Goal: Task Accomplishment & Management: Manage account settings

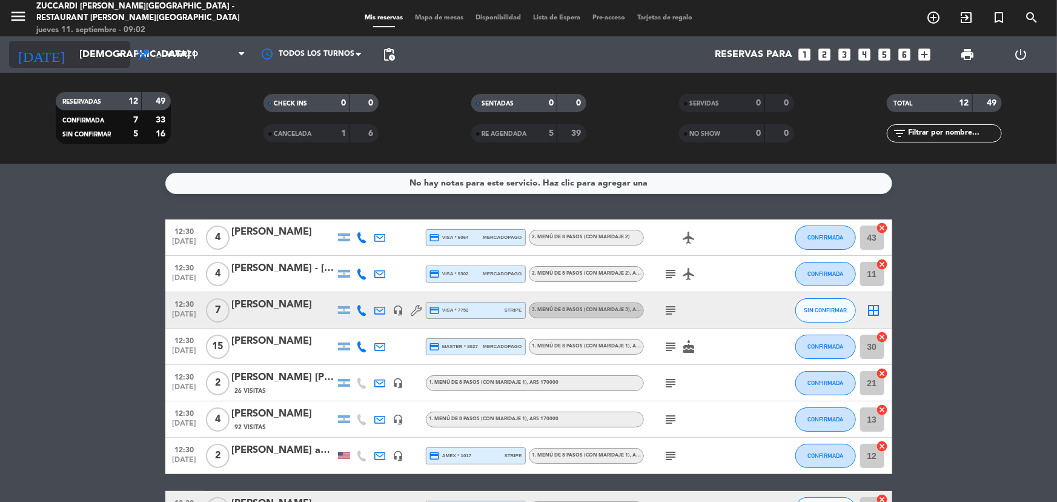
click at [85, 53] on input "[DEMOGRAPHIC_DATA] [DATE]" at bounding box center [137, 55] width 128 height 24
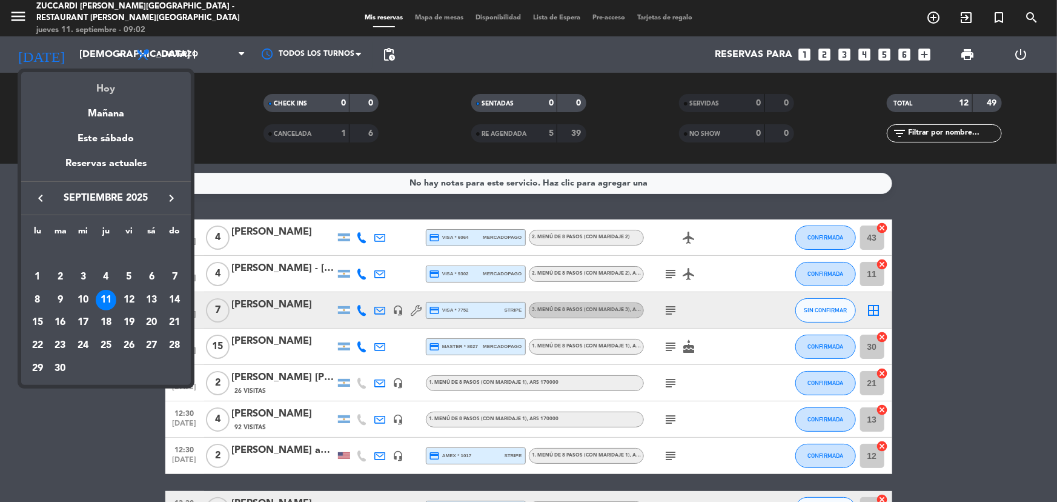
click at [99, 91] on div "Hoy" at bounding box center [106, 84] width 170 height 25
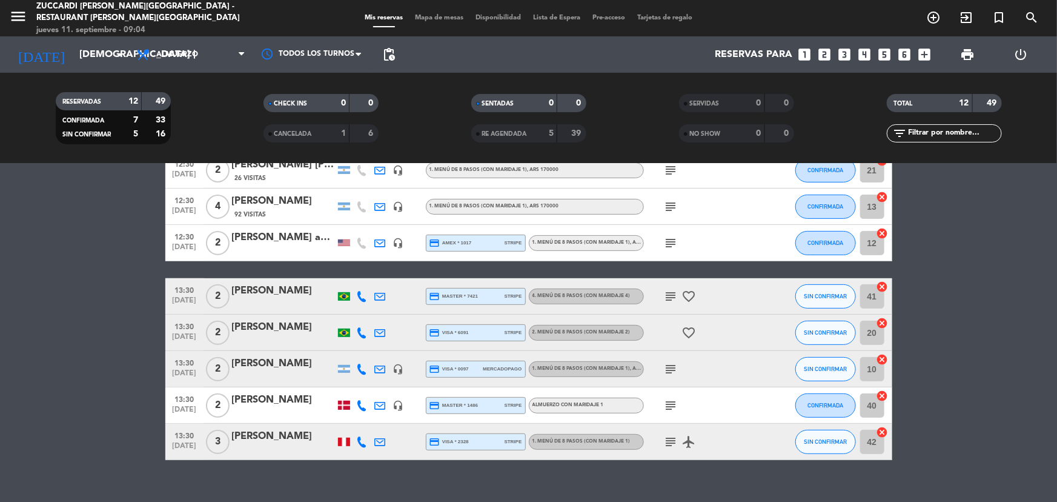
scroll to position [220, 0]
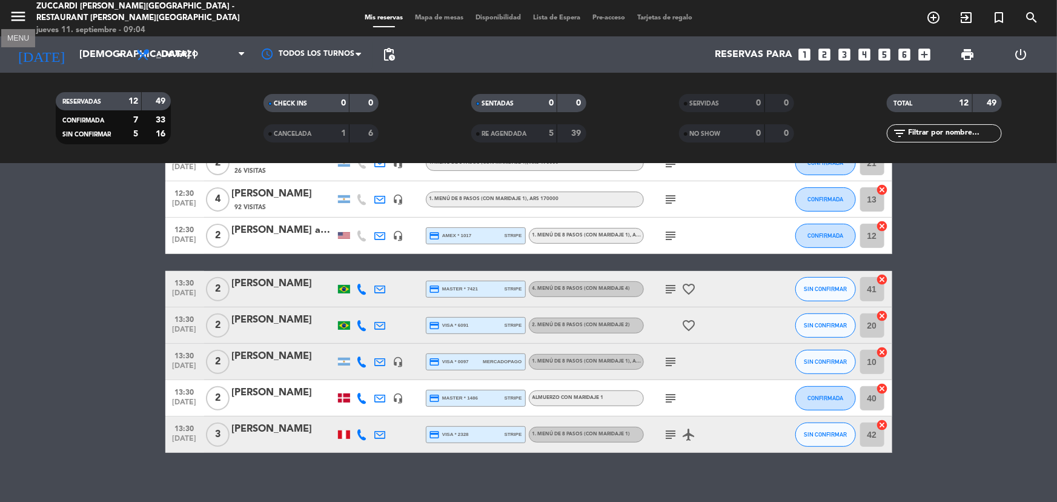
click at [14, 15] on icon "menu" at bounding box center [18, 16] width 18 height 18
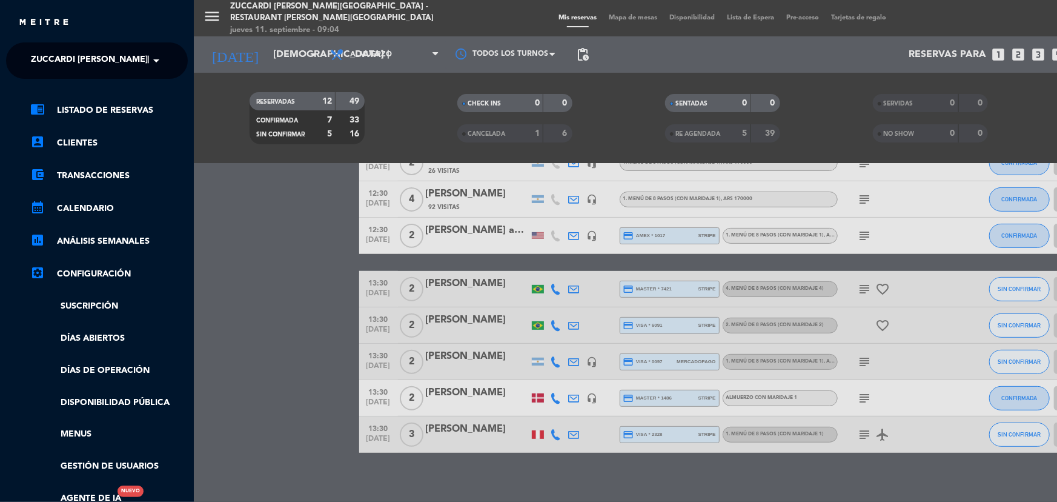
click at [153, 57] on span at bounding box center [159, 60] width 21 height 25
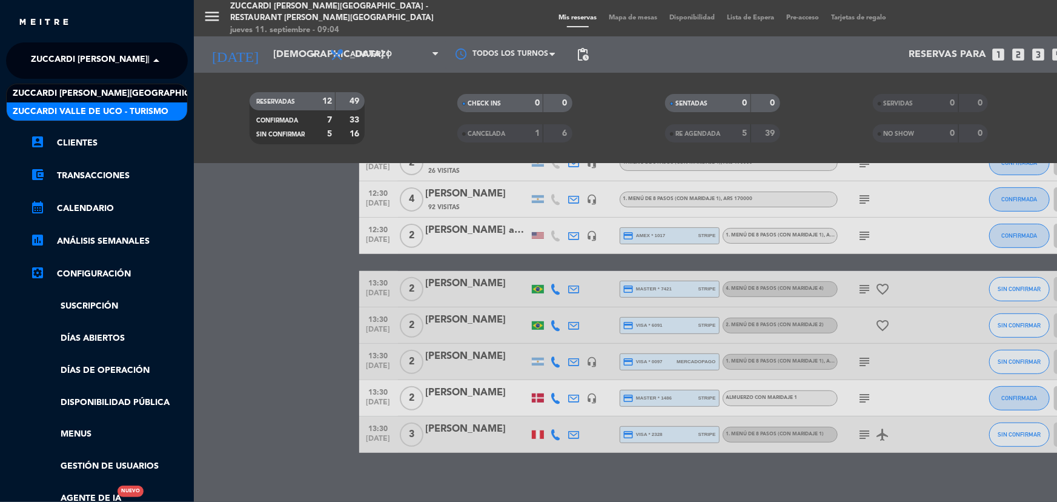
click at [132, 115] on span "Zuccardi Valle de Uco - Turismo" at bounding box center [91, 112] width 156 height 14
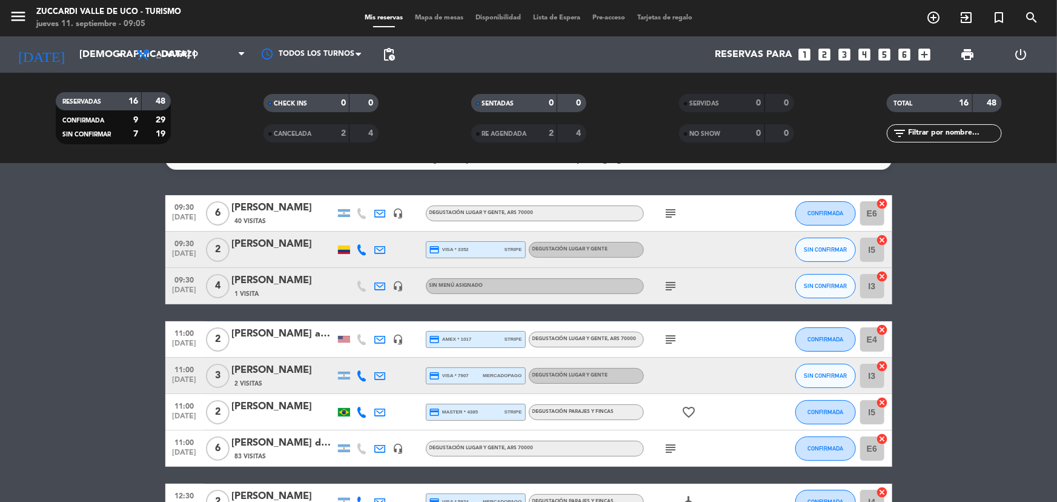
scroll to position [0, 0]
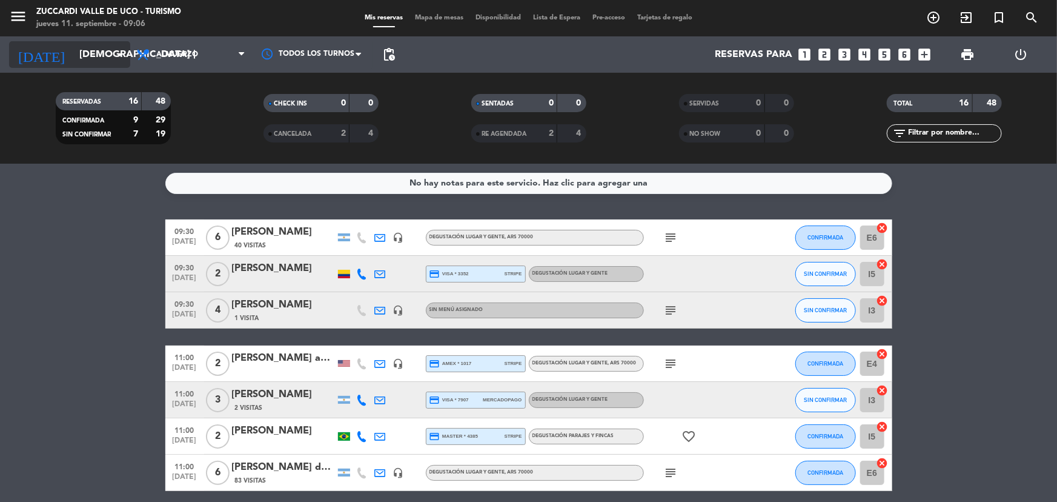
click at [109, 48] on input "[DEMOGRAPHIC_DATA] [DATE]" at bounding box center [137, 55] width 128 height 24
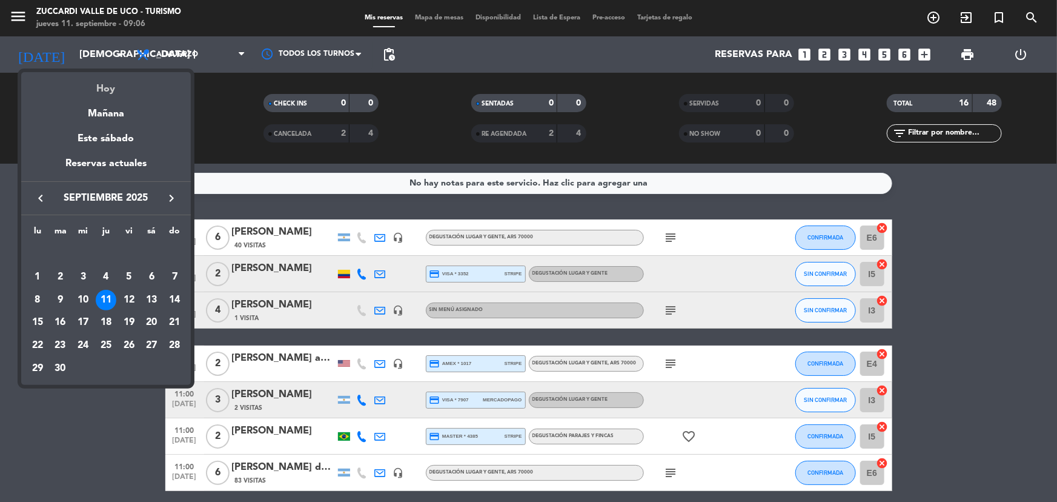
click at [115, 89] on div "Hoy" at bounding box center [106, 84] width 170 height 25
click at [115, 89] on div "RESERVADAS 16 48 CONFIRMADA 9 29 SIN CONFIRMAR 7 19" at bounding box center [113, 118] width 208 height 67
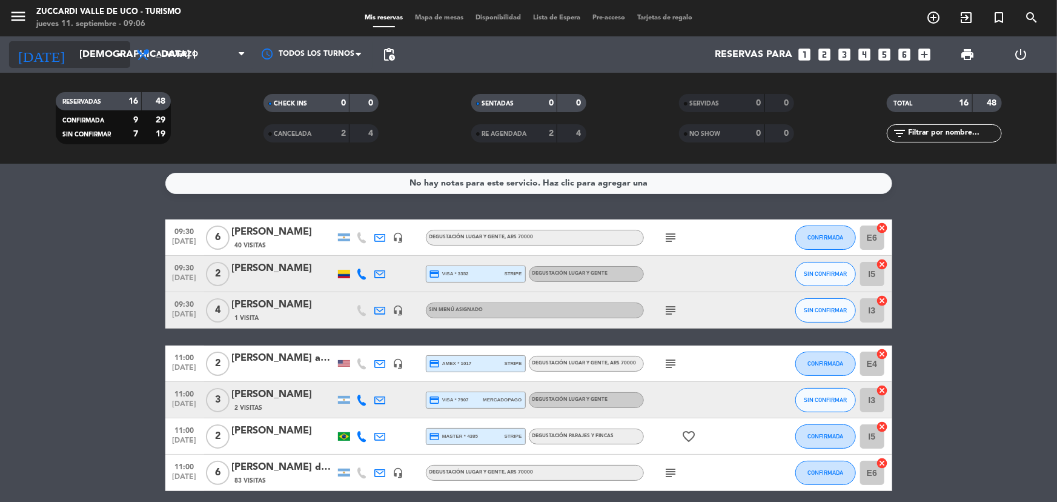
click at [85, 58] on input "[DEMOGRAPHIC_DATA] [DATE]" at bounding box center [137, 55] width 128 height 24
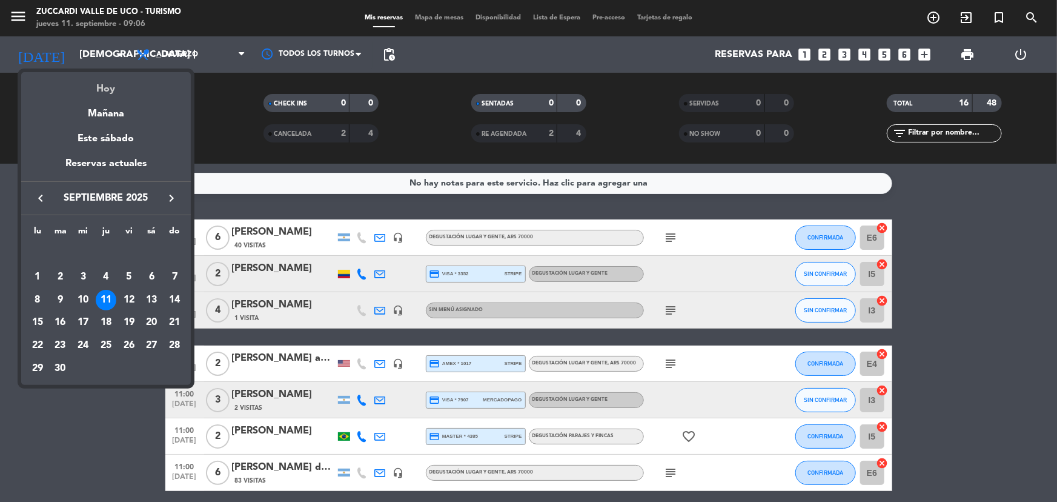
click at [96, 87] on div "Hoy" at bounding box center [106, 84] width 170 height 25
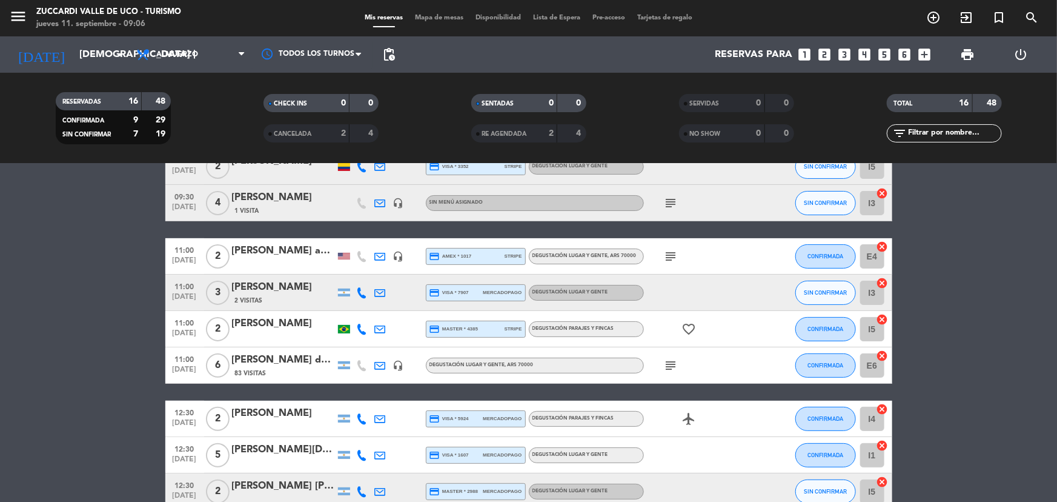
scroll to position [110, 0]
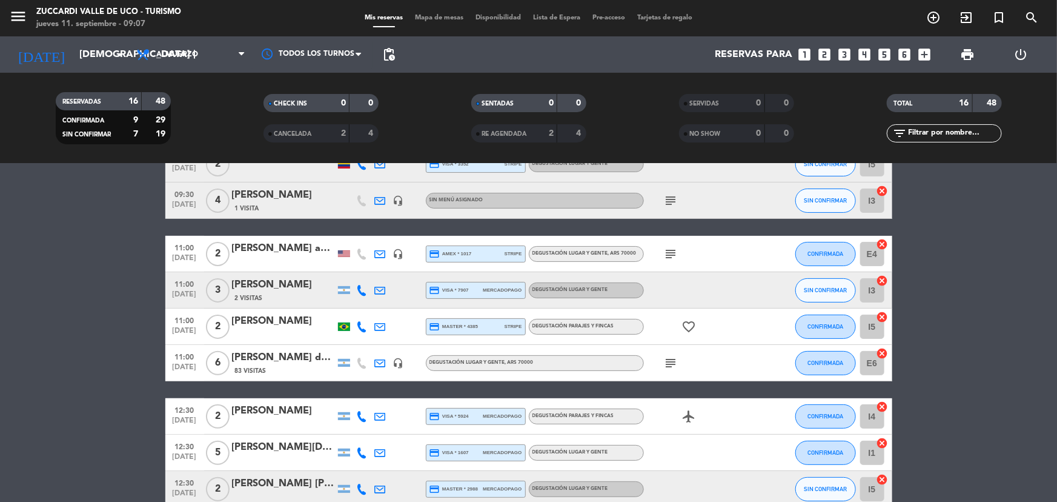
click at [255, 290] on div "[PERSON_NAME]" at bounding box center [283, 285] width 103 height 16
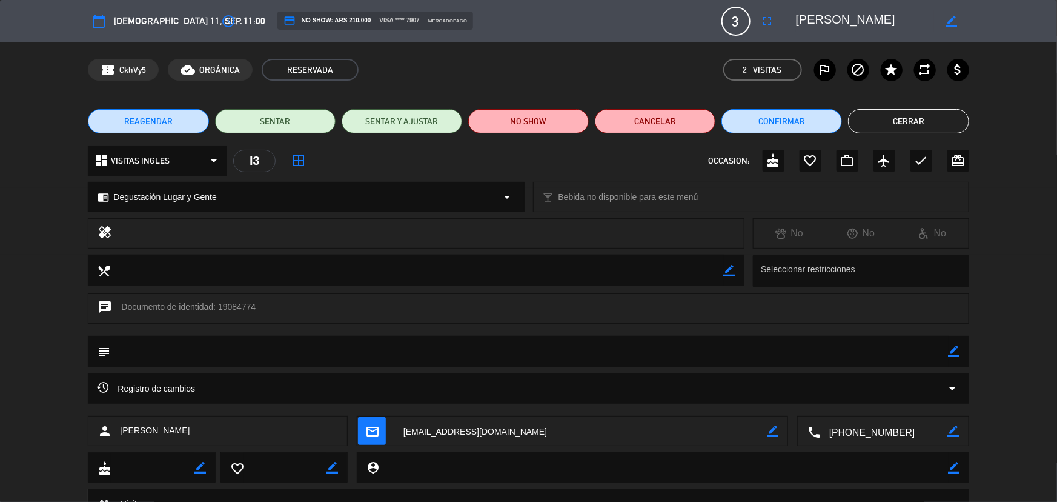
click at [219, 188] on div "chrome_reader_mode Degustación Lugar y Gente arrow_drop_down" at bounding box center [305, 196] width 435 height 29
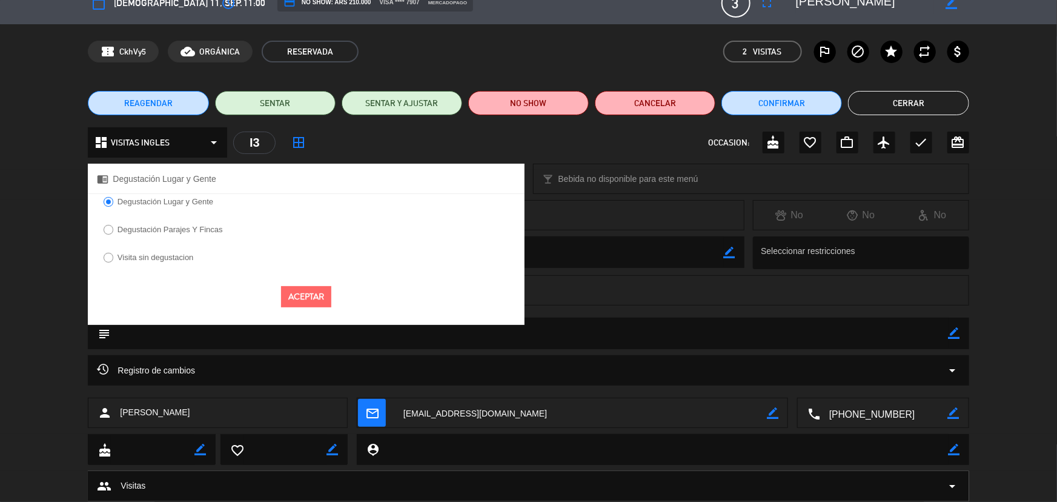
scroll to position [0, 0]
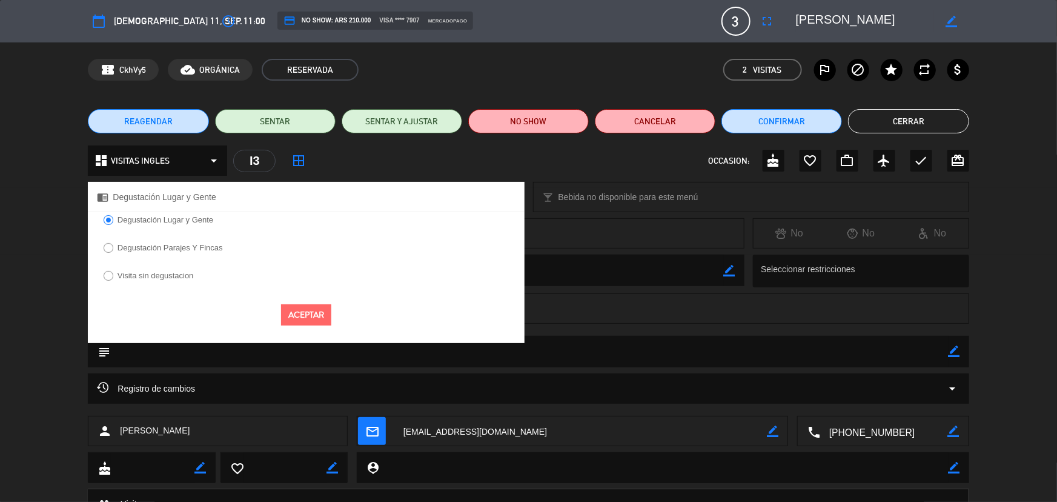
click at [134, 121] on span "REAGENDAR" at bounding box center [148, 121] width 48 height 13
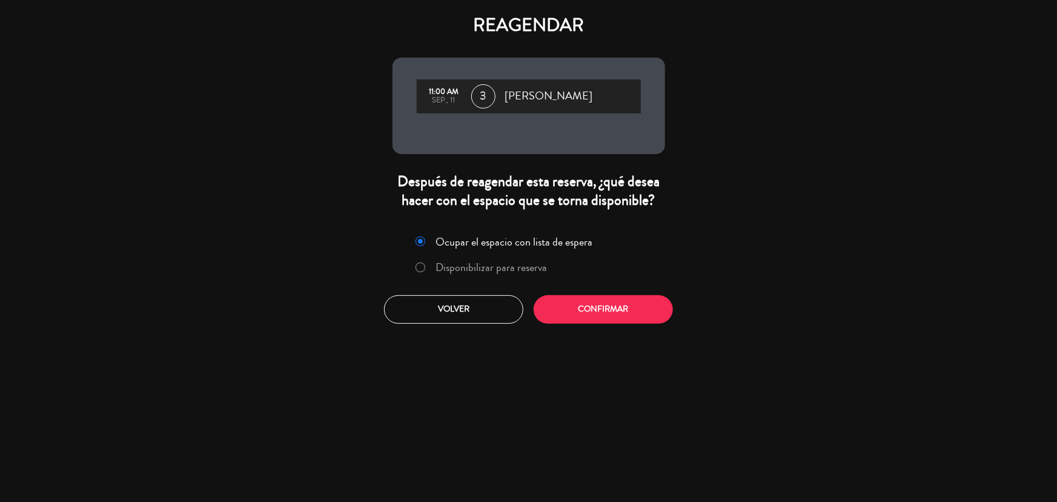
drag, startPoint x: 532, startPoint y: 266, endPoint x: 581, endPoint y: 283, distance: 51.9
click at [543, 268] on label "Disponibilizar para reserva" at bounding box center [491, 267] width 111 height 11
click at [594, 314] on button "Confirmar" at bounding box center [603, 309] width 139 height 28
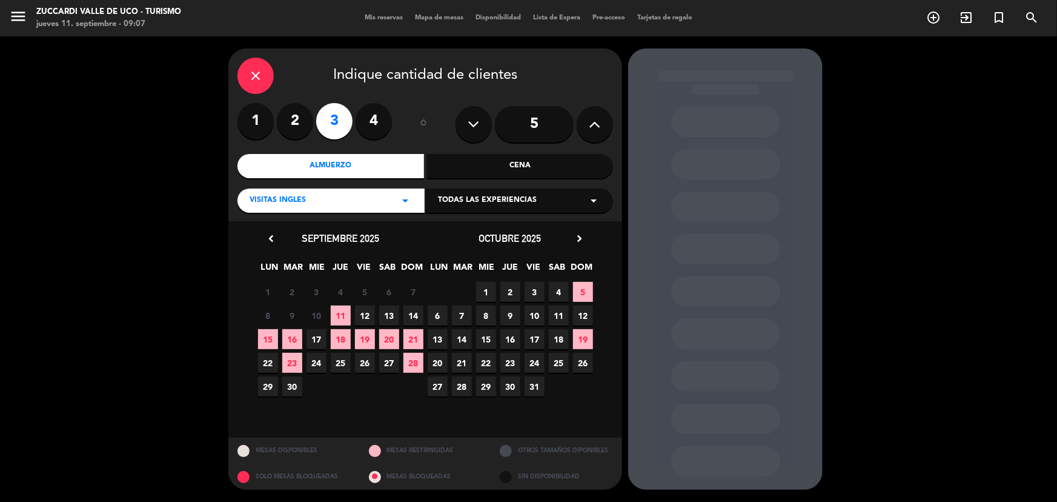
click at [581, 201] on div "Todas las experiencias arrow_drop_down" at bounding box center [519, 200] width 187 height 24
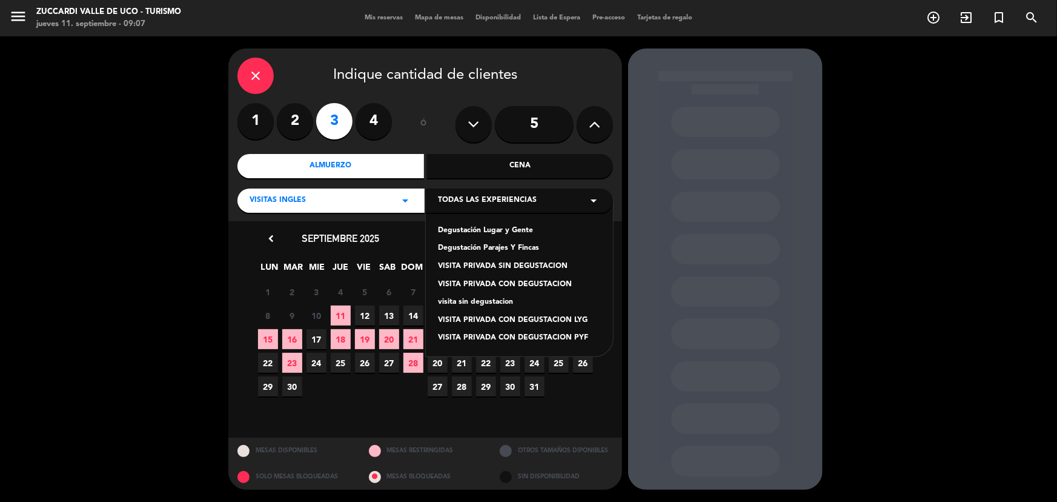
click at [511, 338] on div "VISITA PRIVADA CON DEGUSTACION PYF" at bounding box center [519, 338] width 163 height 12
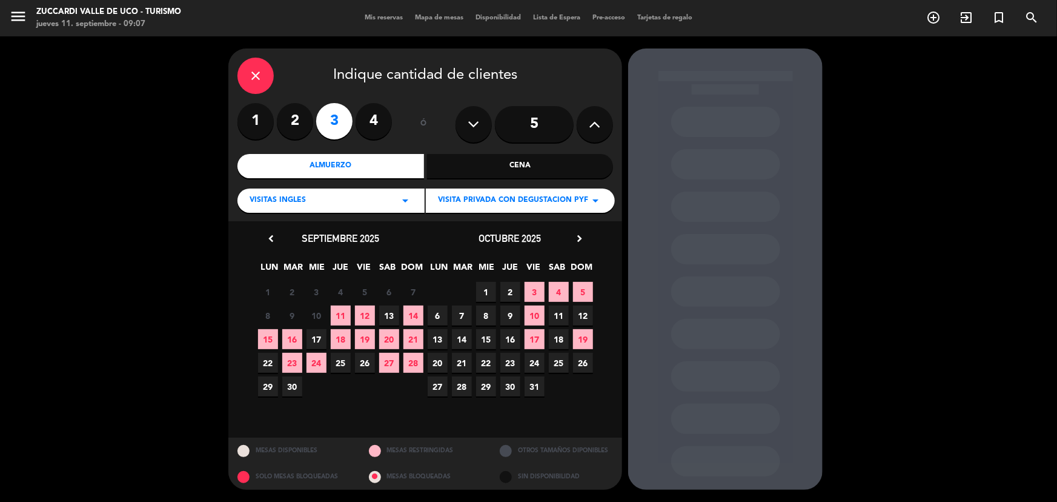
click at [337, 314] on span "11" at bounding box center [341, 315] width 20 height 20
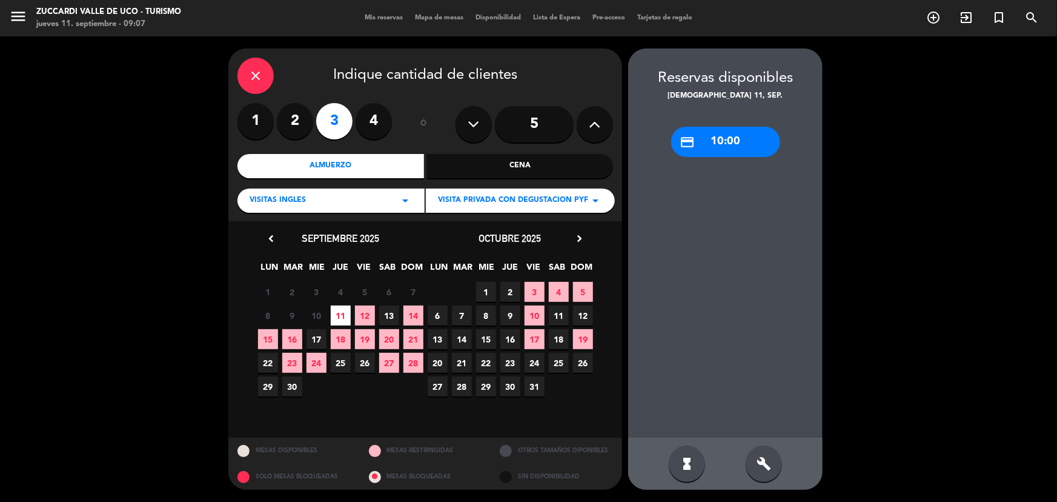
click at [728, 134] on div "credit_card 10:00" at bounding box center [725, 142] width 109 height 30
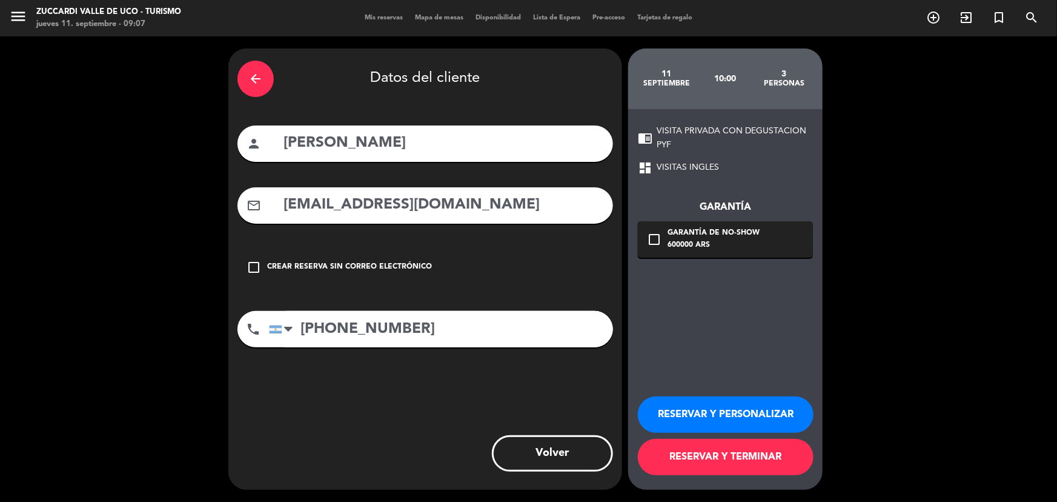
click at [787, 414] on button "RESERVAR Y PERSONALIZAR" at bounding box center [726, 414] width 176 height 36
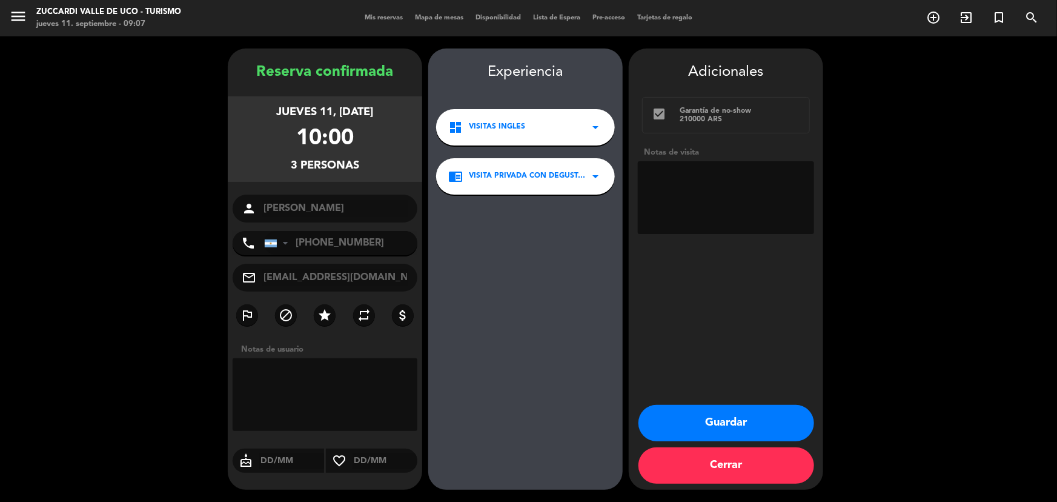
click at [738, 422] on button "Guardar" at bounding box center [727, 423] width 176 height 36
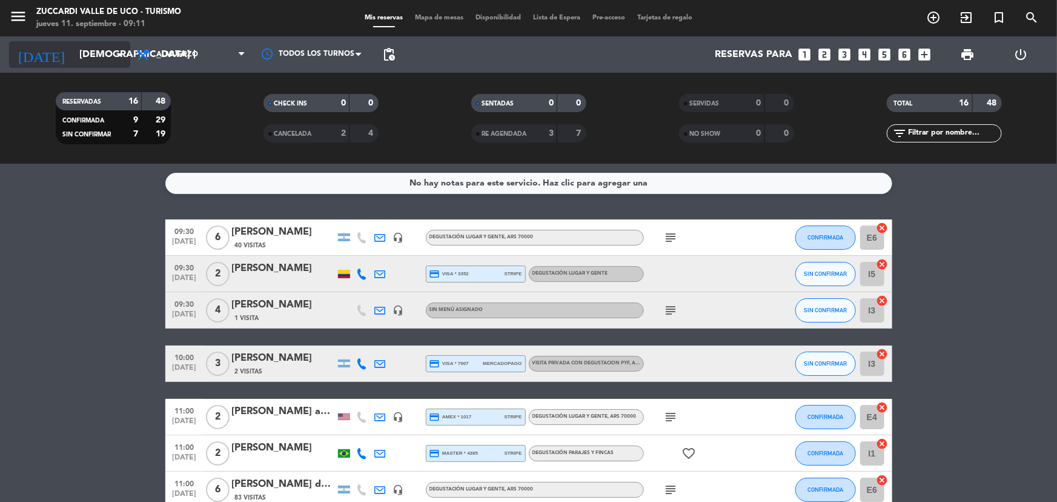
click at [73, 53] on input "[DEMOGRAPHIC_DATA] [DATE]" at bounding box center [137, 55] width 128 height 24
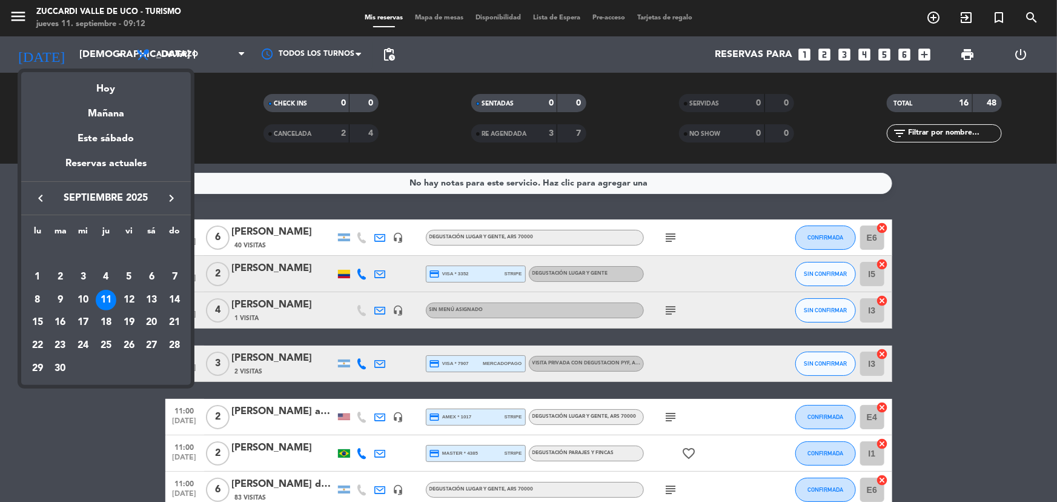
click at [18, 11] on div at bounding box center [528, 251] width 1057 height 502
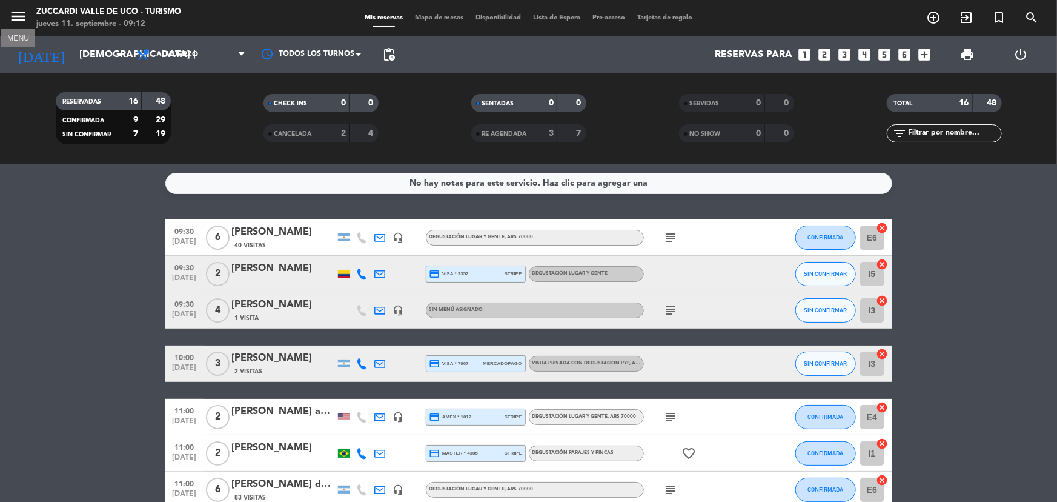
click at [21, 14] on icon "menu" at bounding box center [18, 16] width 18 height 18
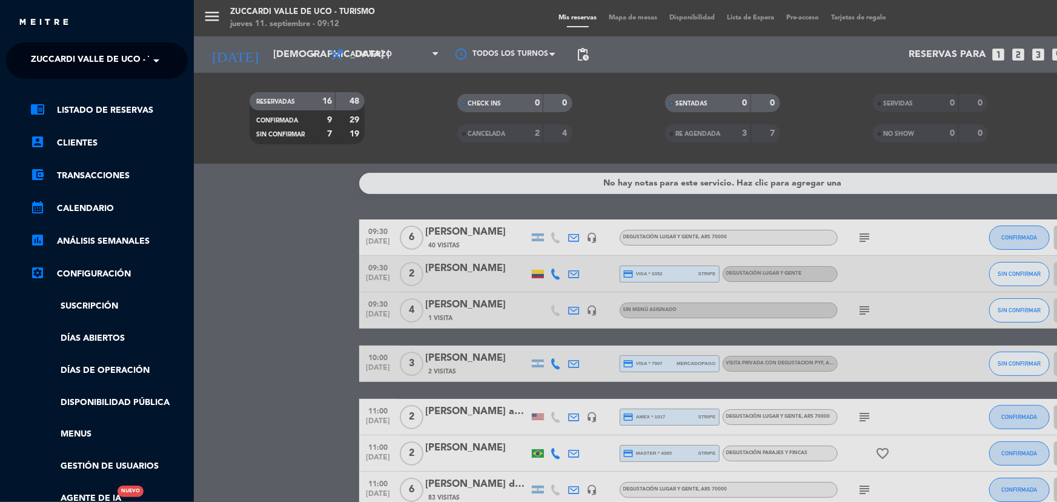
click at [154, 64] on span at bounding box center [159, 60] width 21 height 25
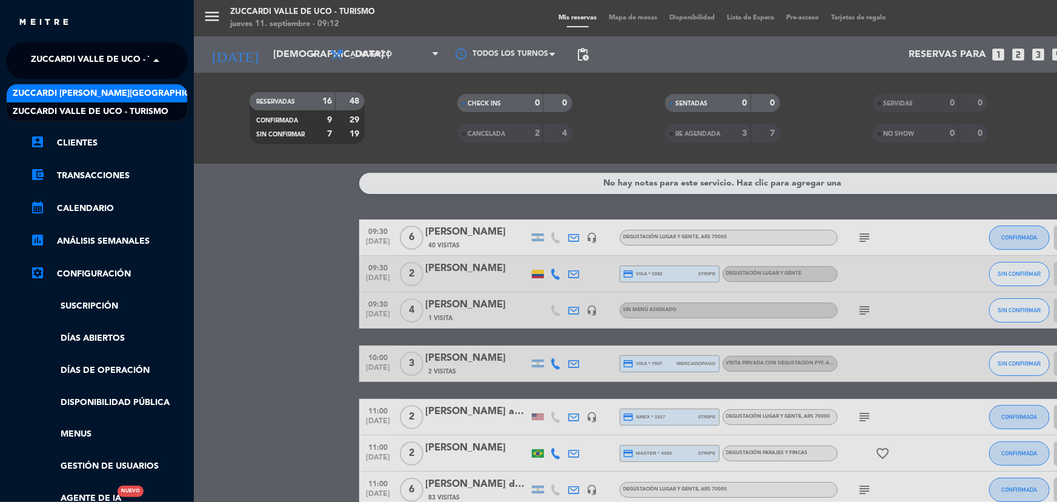
click at [146, 96] on span "Zuccardi [PERSON_NAME][GEOGRAPHIC_DATA] - Restaurant [PERSON_NAME][GEOGRAPHIC_D…" at bounding box center [228, 94] width 431 height 14
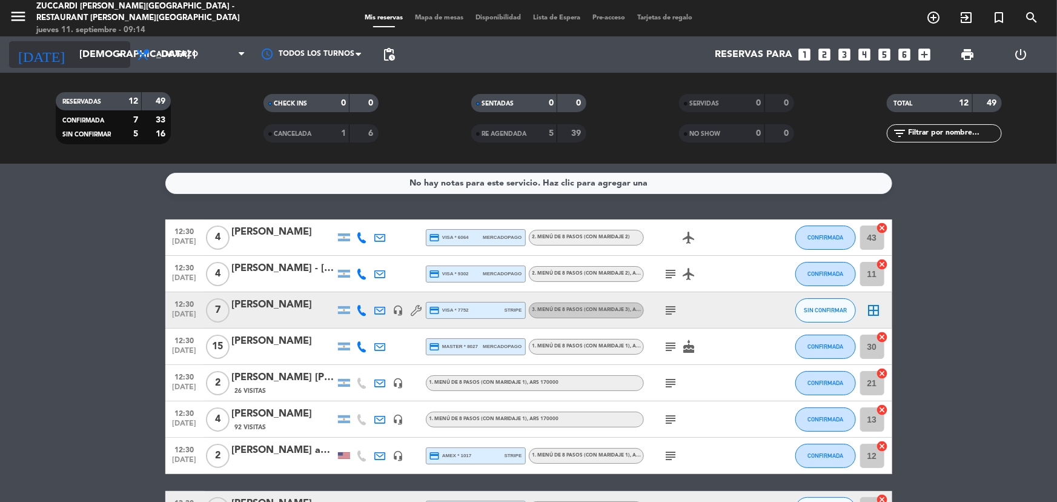
click at [73, 56] on input "[DEMOGRAPHIC_DATA] [DATE]" at bounding box center [137, 55] width 128 height 24
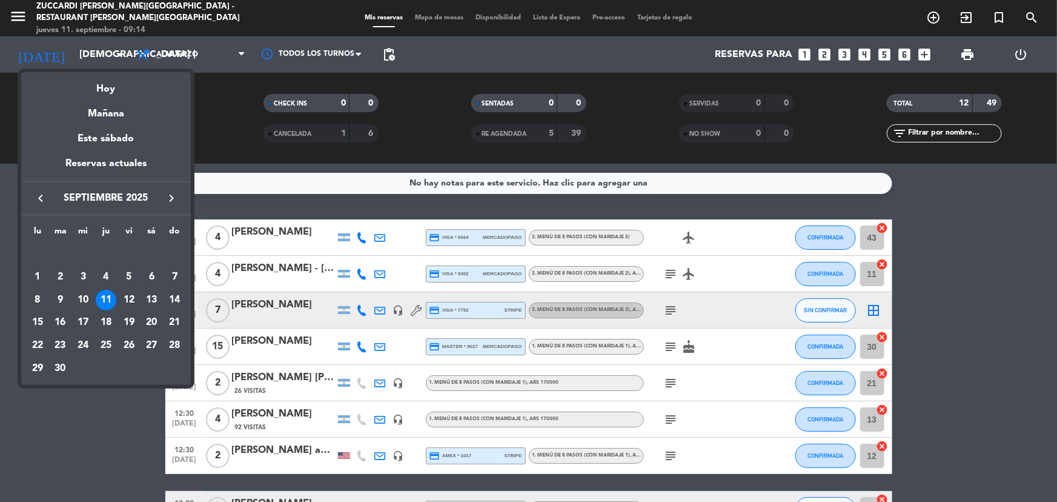
click at [172, 199] on icon "keyboard_arrow_right" at bounding box center [171, 198] width 15 height 15
click at [172, 200] on icon "keyboard_arrow_right" at bounding box center [171, 198] width 15 height 15
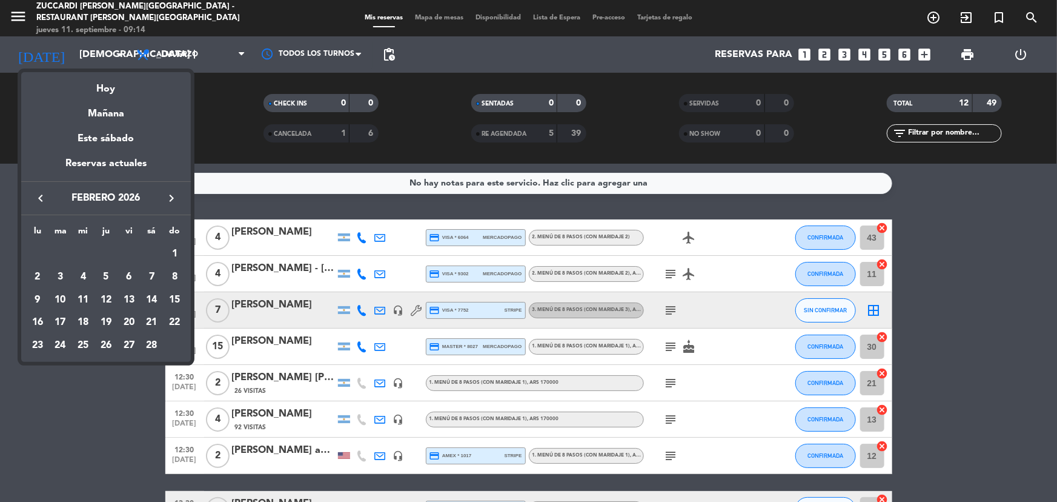
click at [170, 200] on icon "keyboard_arrow_right" at bounding box center [171, 198] width 15 height 15
click at [83, 323] on div "18" at bounding box center [83, 322] width 21 height 21
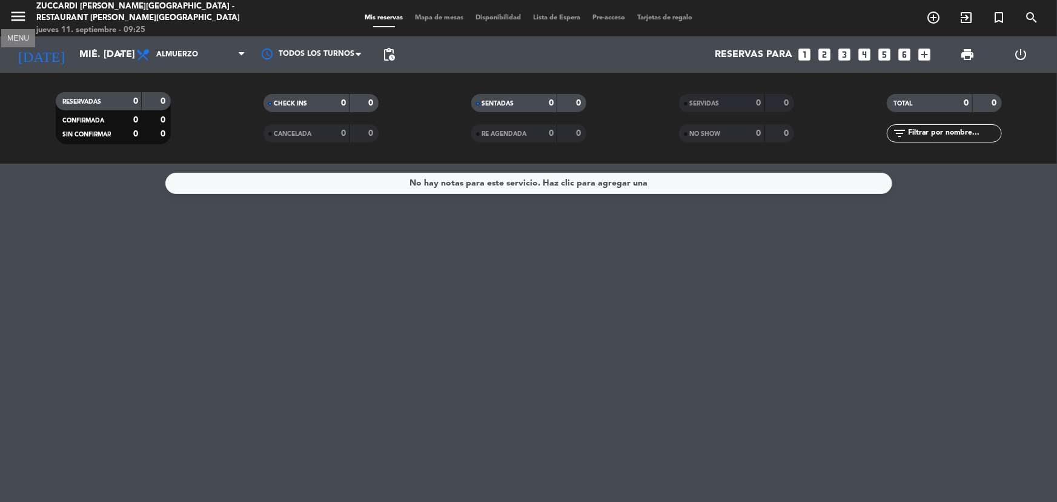
click at [14, 17] on icon "menu" at bounding box center [18, 16] width 18 height 18
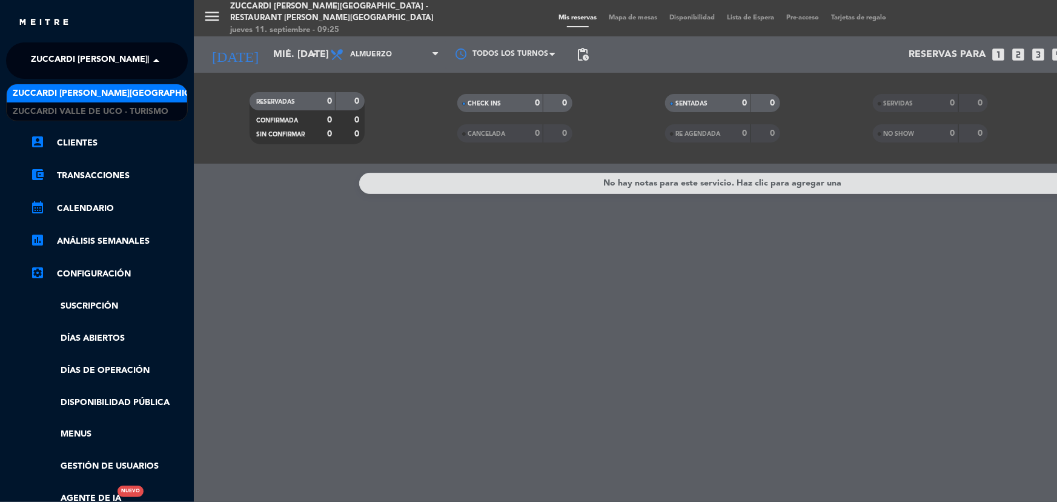
click at [146, 51] on span "Zuccardi [PERSON_NAME][GEOGRAPHIC_DATA] - Restaurant [PERSON_NAME][GEOGRAPHIC_D…" at bounding box center [246, 60] width 431 height 25
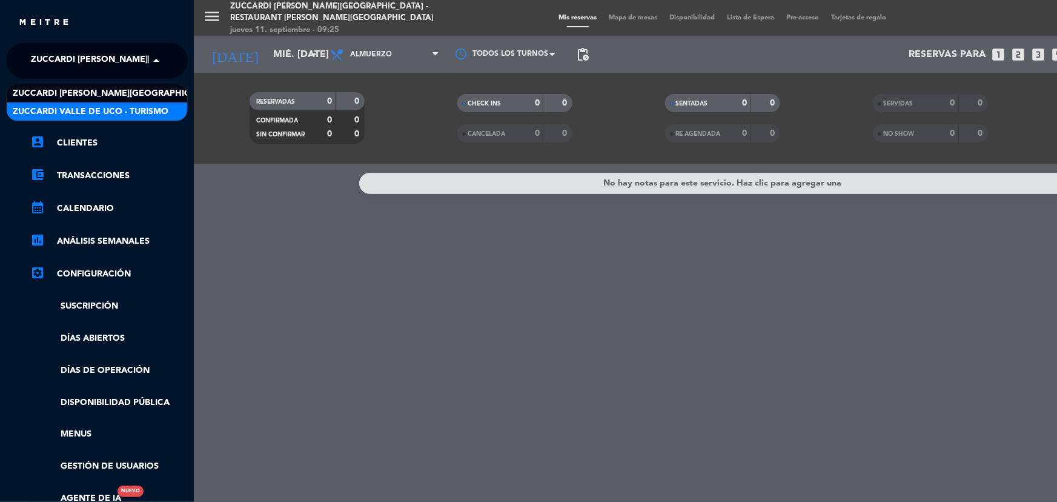
click at [145, 115] on span "Zuccardi Valle de Uco - Turismo" at bounding box center [91, 112] width 156 height 14
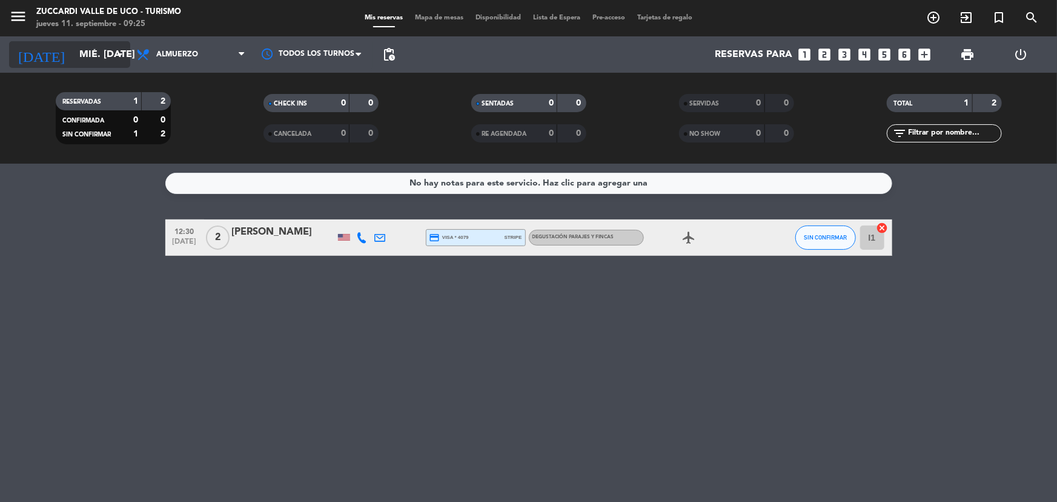
click at [114, 44] on input "mié. [DATE]" at bounding box center [137, 55] width 128 height 24
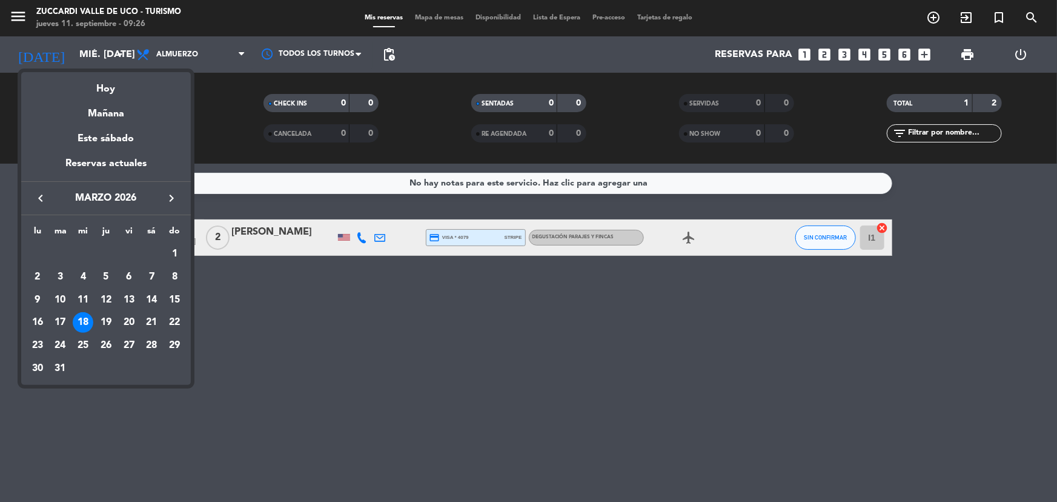
click at [167, 200] on icon "keyboard_arrow_right" at bounding box center [171, 198] width 15 height 15
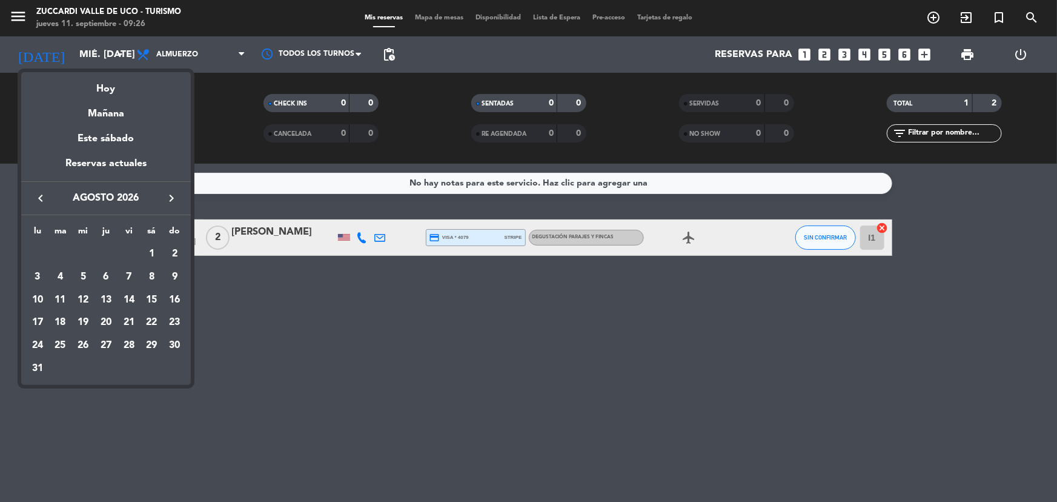
click at [167, 200] on icon "keyboard_arrow_right" at bounding box center [171, 198] width 15 height 15
click at [171, 201] on icon "keyboard_arrow_right" at bounding box center [171, 198] width 15 height 15
click at [111, 277] on div "8" at bounding box center [106, 277] width 21 height 21
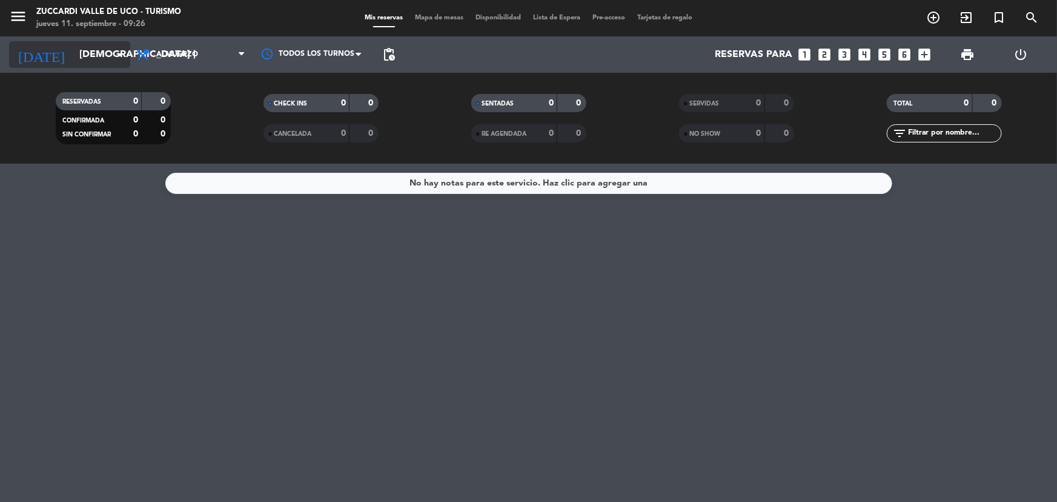
click at [78, 58] on input "[DEMOGRAPHIC_DATA] [DATE]" at bounding box center [137, 55] width 128 height 24
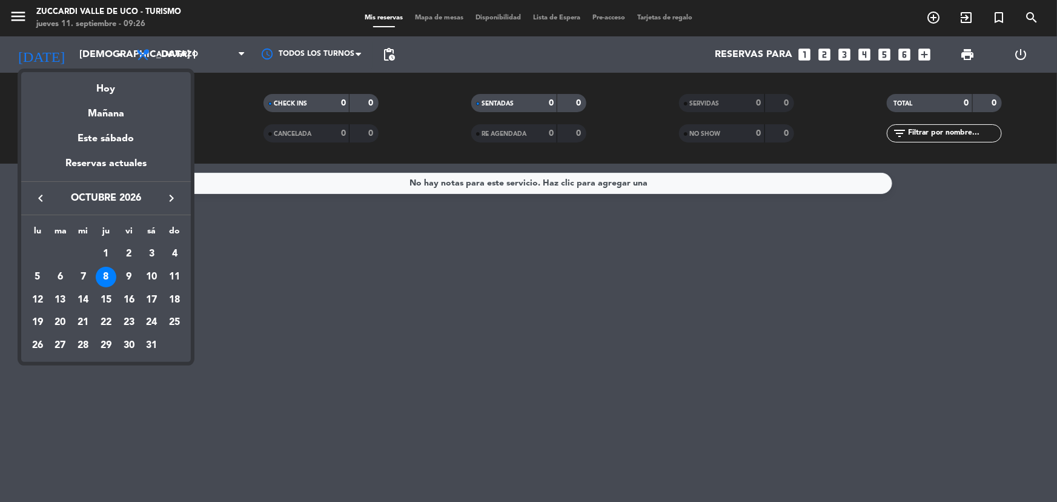
click at [244, 62] on div at bounding box center [528, 251] width 1057 height 502
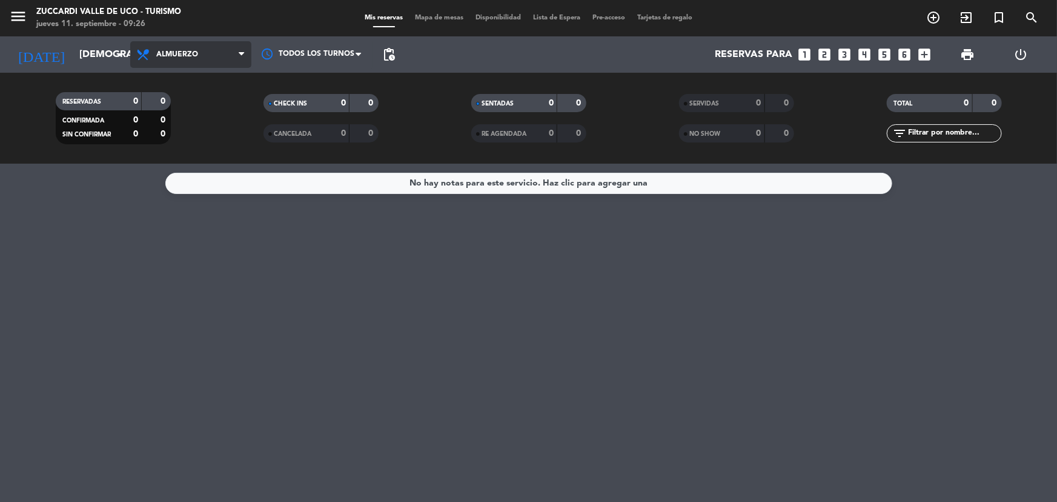
click at [244, 53] on span at bounding box center [245, 55] width 12 height 12
click at [196, 113] on div "menu Zuccardi [PERSON_NAME] de Uco - Turismo jueves 11. septiembre - 09:26 Mis …" at bounding box center [528, 82] width 1057 height 164
click at [217, 57] on span "Almuerzo" at bounding box center [190, 54] width 121 height 27
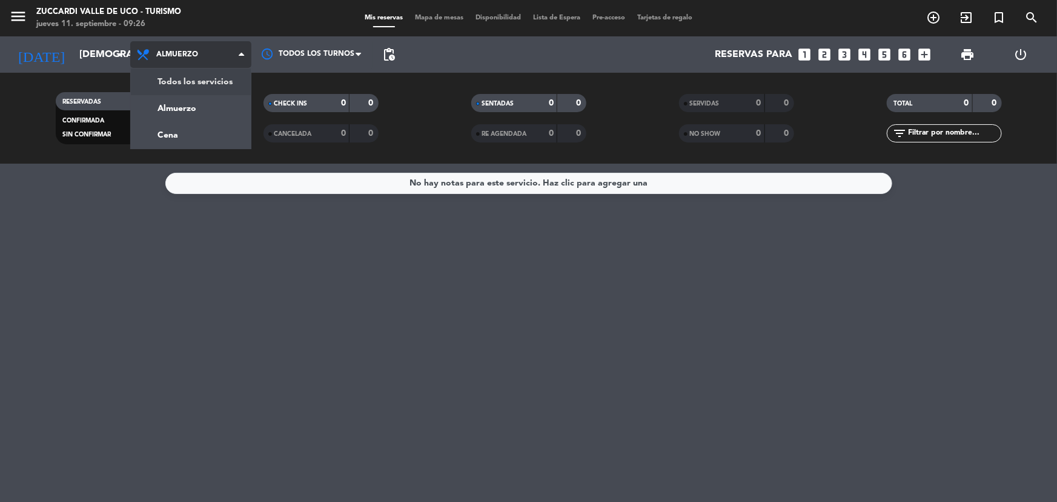
click at [212, 88] on div "menu Zuccardi [PERSON_NAME] de Uco - Turismo jueves 11. septiembre - 09:26 Mis …" at bounding box center [528, 82] width 1057 height 164
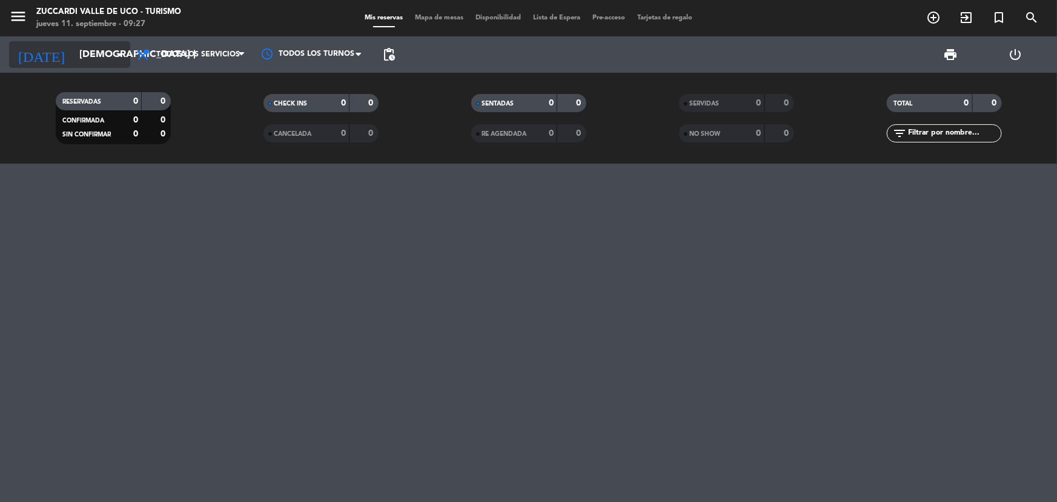
click at [98, 58] on input "[DEMOGRAPHIC_DATA] [DATE]" at bounding box center [137, 55] width 128 height 24
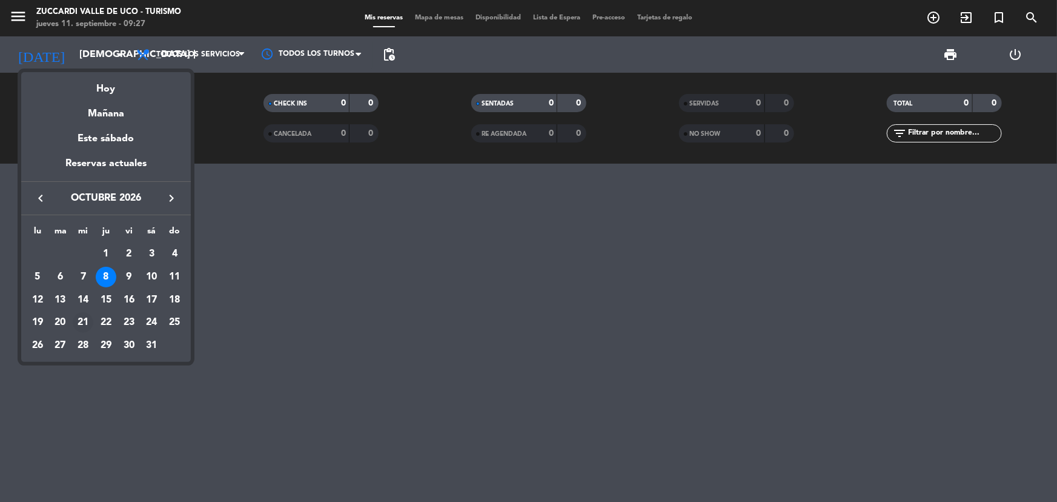
click at [83, 319] on div "21" at bounding box center [83, 322] width 21 height 21
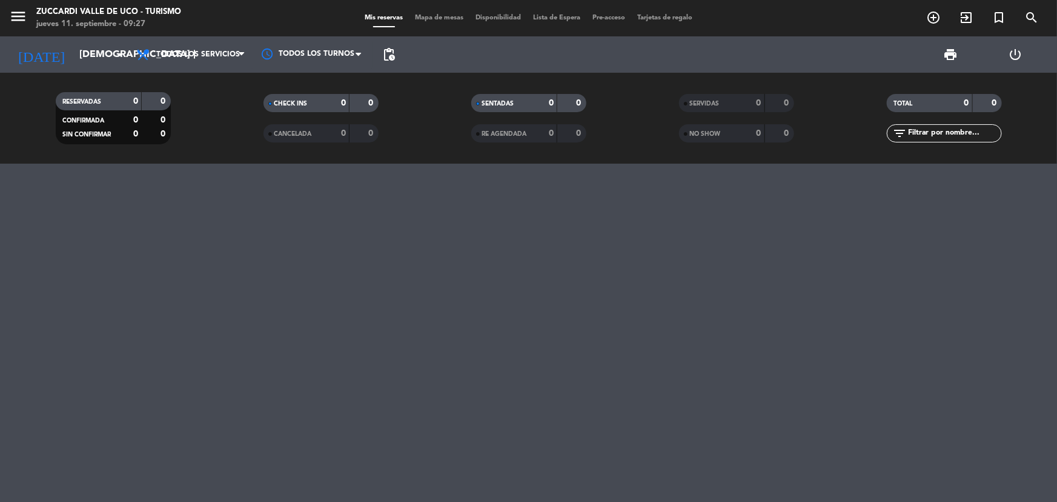
type input "mié. [DATE]"
